Goal: Task Accomplishment & Management: Complete application form

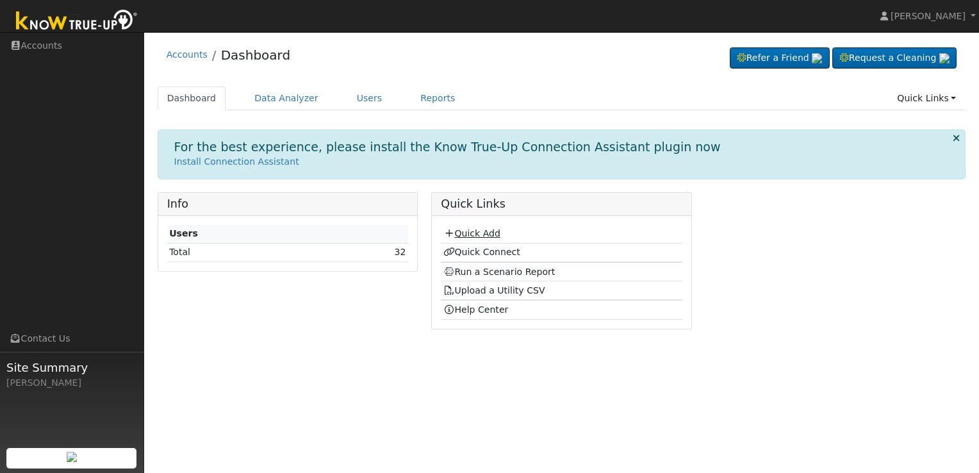
click at [482, 231] on link "Quick Add" at bounding box center [471, 233] width 57 height 10
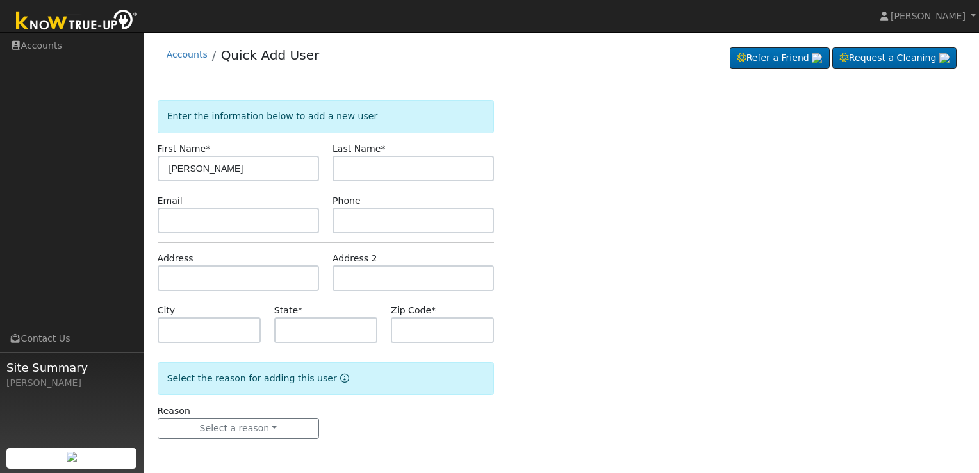
type input "[PERSON_NAME]"
type input "A"
type input "[EMAIL_ADDRESS][DOMAIN_NAME]"
click at [202, 272] on input "text" at bounding box center [238, 278] width 161 height 26
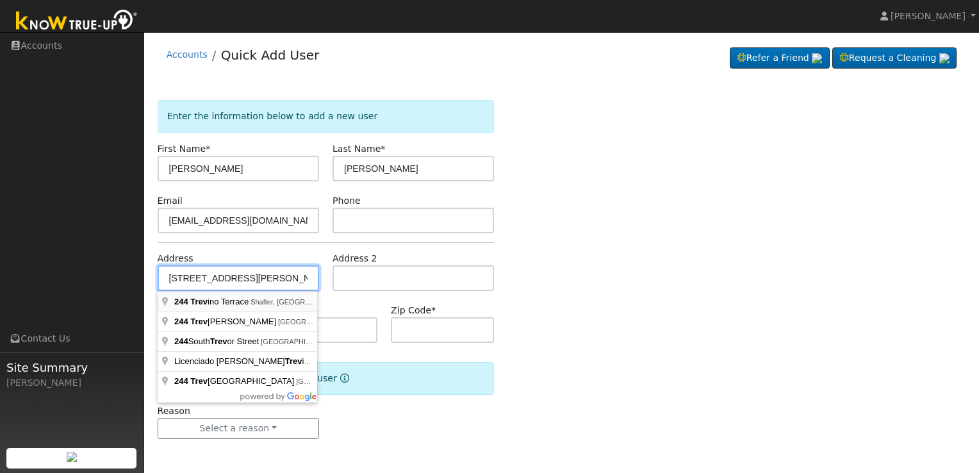
type input "[STREET_ADDRESS][PERSON_NAME]"
type input "Shafter"
type input "CA"
type input "93263"
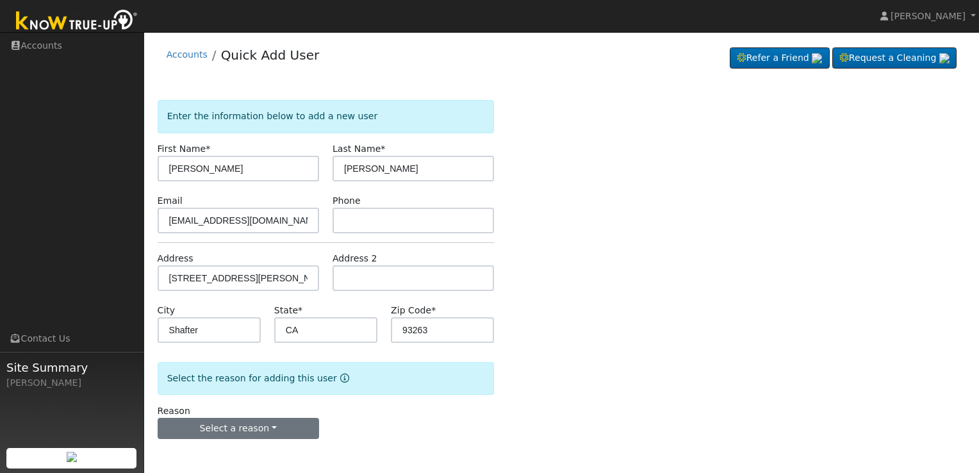
click at [284, 437] on button "Select a reason" at bounding box center [238, 429] width 161 height 22
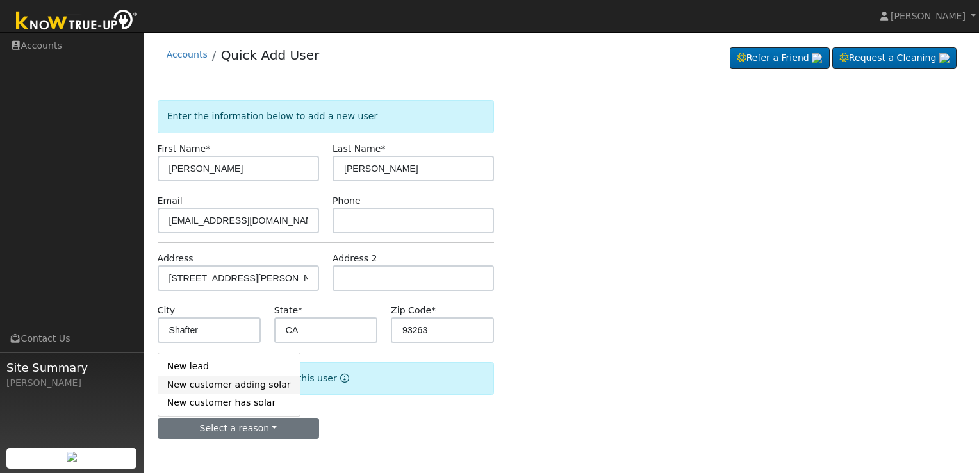
click at [241, 387] on link "New customer adding solar" at bounding box center [229, 384] width 142 height 18
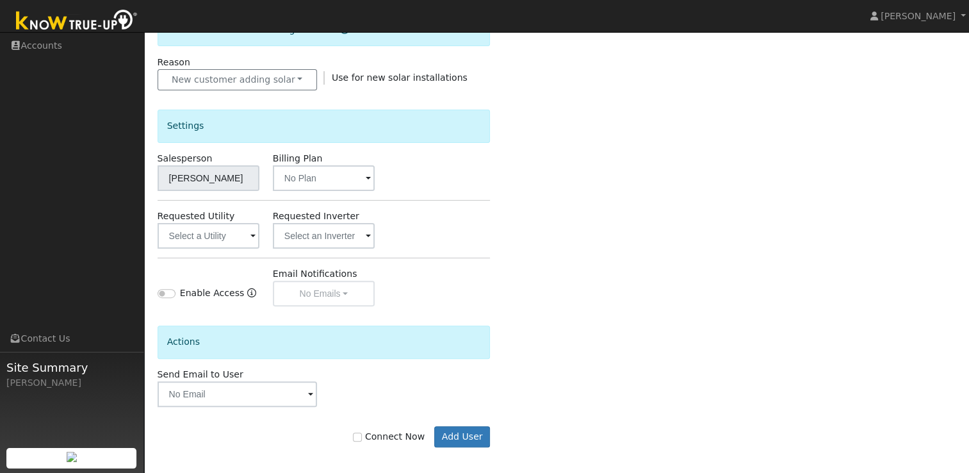
scroll to position [354, 0]
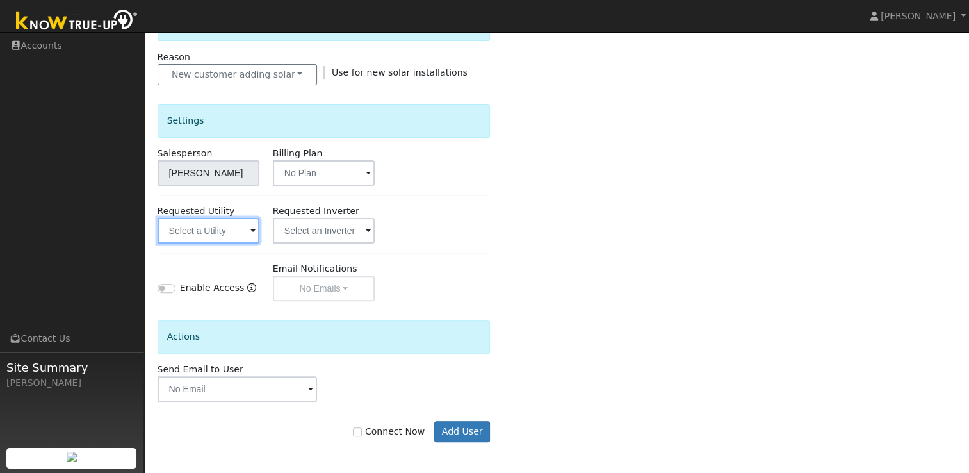
click at [220, 233] on input "text" at bounding box center [209, 231] width 102 height 26
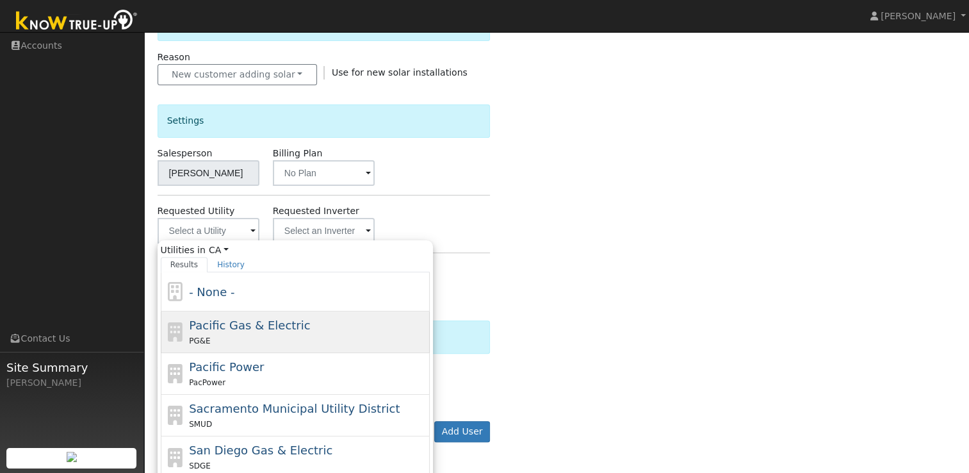
click at [261, 334] on div "PG&E" at bounding box center [308, 340] width 238 height 13
type input "Pacific Gas & Electric"
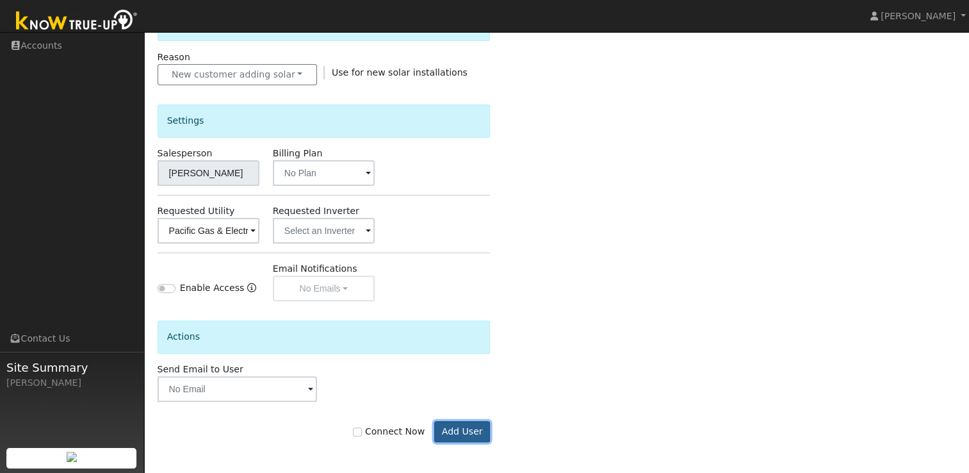
click at [468, 430] on button "Add User" at bounding box center [462, 432] width 56 height 22
